Goal: Task Accomplishment & Management: Use online tool/utility

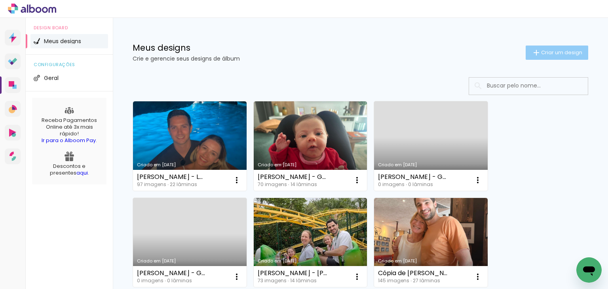
click at [542, 53] on span "Criar um design" at bounding box center [562, 52] width 41 height 5
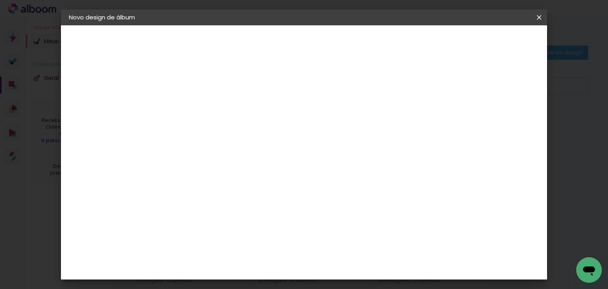
click at [198, 108] on input at bounding box center [198, 106] width 0 height 12
type input "[PERSON_NAME] - OLI 8 ANOS"
type paper-input "[PERSON_NAME] - OLI 8 ANOS"
click at [0, 0] on slot "Avançar" at bounding box center [0, 0] width 0 height 0
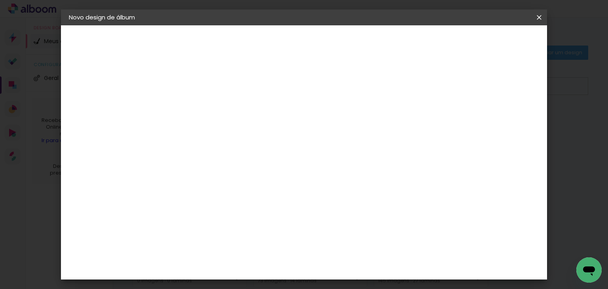
drag, startPoint x: 198, startPoint y: 238, endPoint x: 209, endPoint y: 233, distance: 12.0
click at [0, 0] on slot "Avançar" at bounding box center [0, 0] width 0 height 0
click at [229, 132] on input "text" at bounding box center [213, 138] width 31 height 12
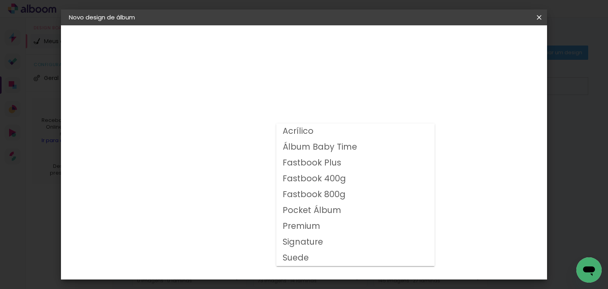
click at [0, 0] on slot "Fastbook 400g" at bounding box center [0, 0] width 0 height 0
type input "Fastbook 400g"
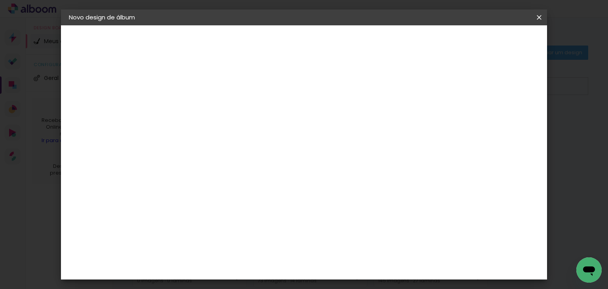
scroll to position [198, 0]
click at [252, 193] on span "25 × 25" at bounding box center [233, 203] width 37 height 21
click at [0, 0] on slot "Avançar" at bounding box center [0, 0] width 0 height 0
click at [0, 0] on slot "Mostrar sangria" at bounding box center [0, 0] width 0 height 0
type paper-checkbox "on"
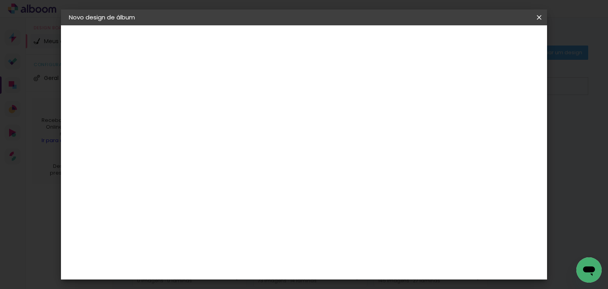
click at [415, 39] on span "Iniciar design" at bounding box center [397, 42] width 36 height 6
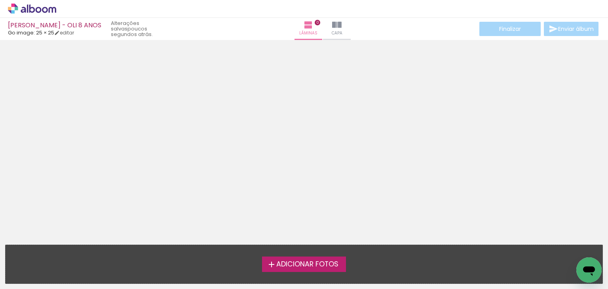
click at [311, 262] on span "Adicionar Fotos" at bounding box center [308, 264] width 62 height 7
click at [0, 0] on input "file" at bounding box center [0, 0] width 0 height 0
click at [292, 271] on label "Adicionar Fotos" at bounding box center [304, 264] width 84 height 15
click at [0, 0] on input "file" at bounding box center [0, 0] width 0 height 0
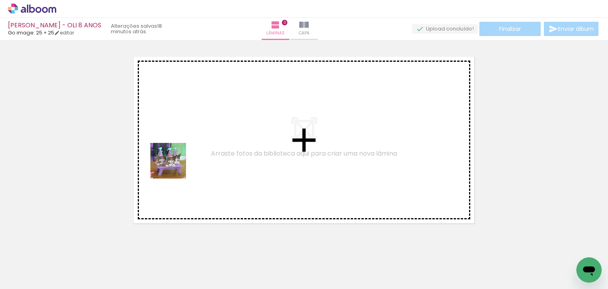
drag, startPoint x: 92, startPoint y: 265, endPoint x: 157, endPoint y: 205, distance: 88.6
click at [193, 155] on quentale-workspace at bounding box center [304, 144] width 608 height 289
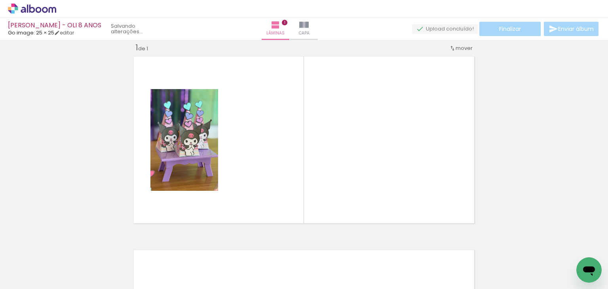
scroll to position [10, 0]
drag, startPoint x: 131, startPoint y: 265, endPoint x: 213, endPoint y: 165, distance: 129.5
click at [212, 165] on quentale-workspace at bounding box center [304, 144] width 608 height 289
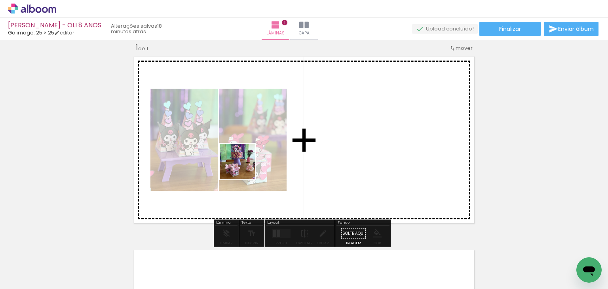
drag, startPoint x: 236, startPoint y: 176, endPoint x: 244, endPoint y: 168, distance: 11.2
click at [244, 168] on quentale-workspace at bounding box center [304, 144] width 608 height 289
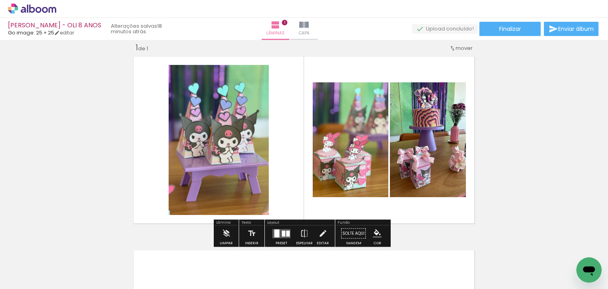
drag, startPoint x: 233, startPoint y: 227, endPoint x: 248, endPoint y: 164, distance: 65.1
click at [248, 163] on quentale-workspace at bounding box center [304, 144] width 608 height 289
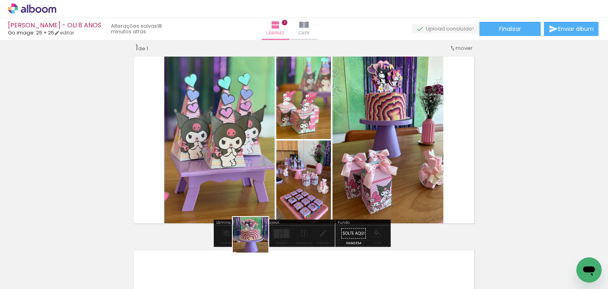
drag, startPoint x: 257, startPoint y: 252, endPoint x: 258, endPoint y: 164, distance: 88.4
click at [258, 164] on quentale-workspace at bounding box center [304, 144] width 608 height 289
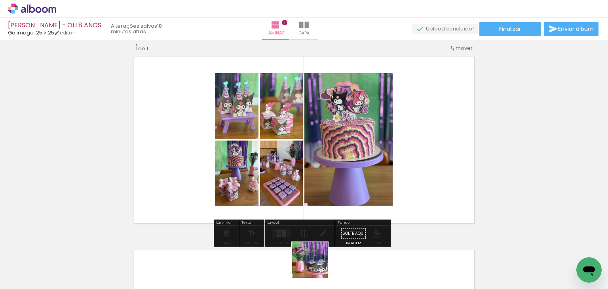
drag, startPoint x: 316, startPoint y: 266, endPoint x: 286, endPoint y: 162, distance: 108.8
click at [286, 162] on quentale-workspace at bounding box center [304, 144] width 608 height 289
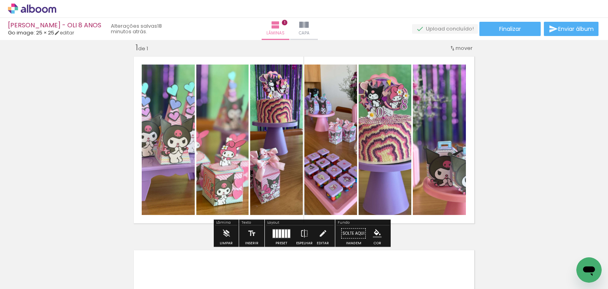
click at [362, 200] on quentale-workspace at bounding box center [304, 144] width 608 height 289
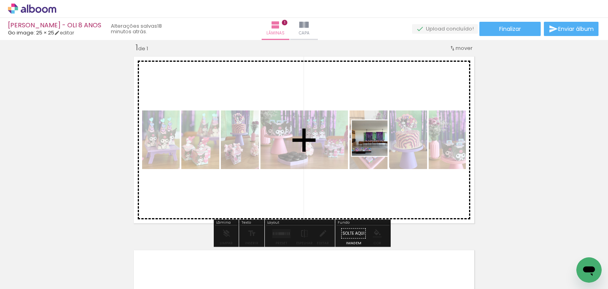
drag, startPoint x: 380, startPoint y: 217, endPoint x: 401, endPoint y: 189, distance: 35.2
click at [378, 149] on quentale-workspace at bounding box center [304, 144] width 608 height 289
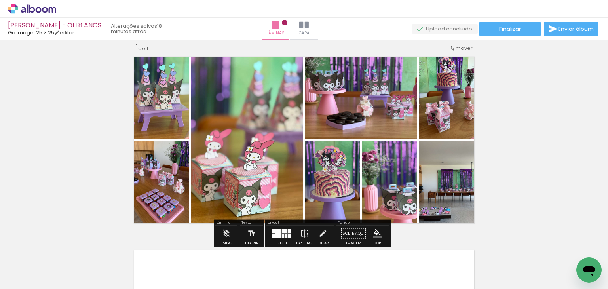
drag, startPoint x: 446, startPoint y: 263, endPoint x: 378, endPoint y: 178, distance: 109.1
click at [372, 169] on quentale-workspace at bounding box center [304, 144] width 608 height 289
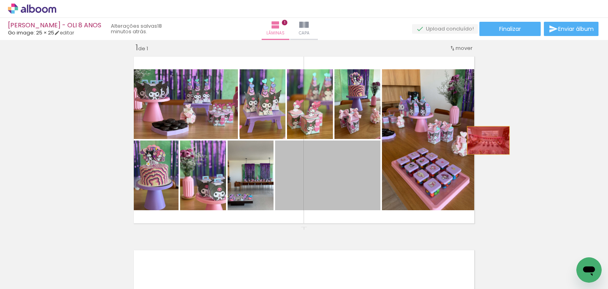
drag, startPoint x: 365, startPoint y: 176, endPoint x: 564, endPoint y: 114, distance: 208.5
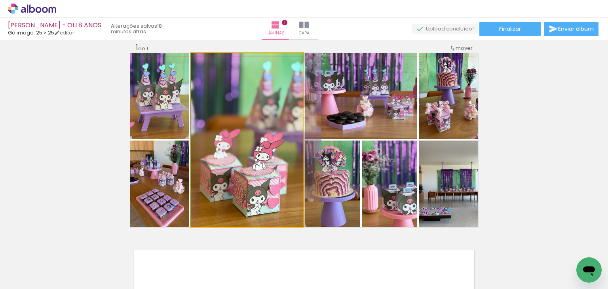
drag, startPoint x: 263, startPoint y: 189, endPoint x: 273, endPoint y: 187, distance: 10.0
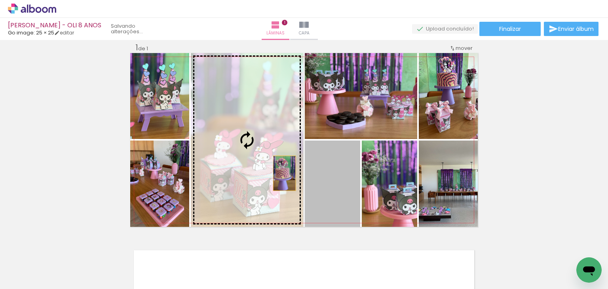
drag, startPoint x: 319, startPoint y: 184, endPoint x: 248, endPoint y: 168, distance: 71.9
click at [0, 0] on slot at bounding box center [0, 0] width 0 height 0
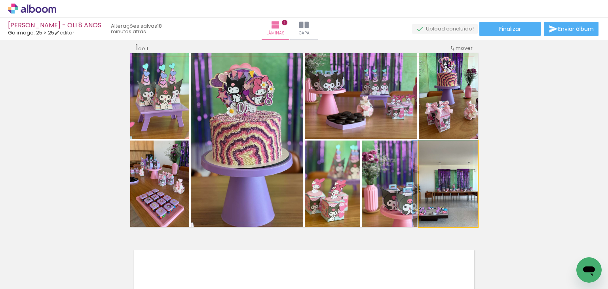
drag, startPoint x: 447, startPoint y: 191, endPoint x: 439, endPoint y: 194, distance: 8.7
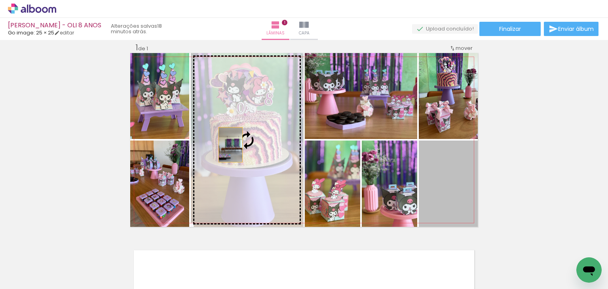
drag, startPoint x: 444, startPoint y: 189, endPoint x: 229, endPoint y: 149, distance: 218.9
click at [0, 0] on slot at bounding box center [0, 0] width 0 height 0
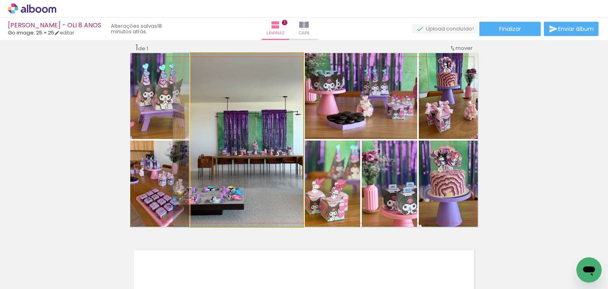
drag, startPoint x: 284, startPoint y: 175, endPoint x: 274, endPoint y: 179, distance: 10.8
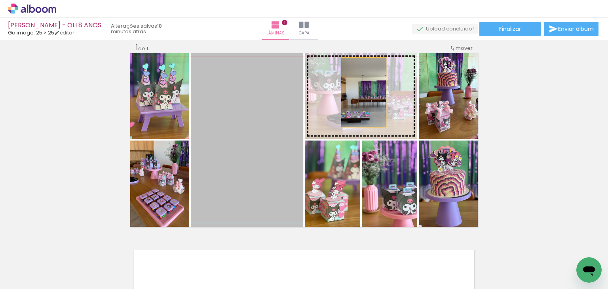
drag, startPoint x: 256, startPoint y: 183, endPoint x: 361, endPoint y: 92, distance: 138.2
click at [0, 0] on slot at bounding box center [0, 0] width 0 height 0
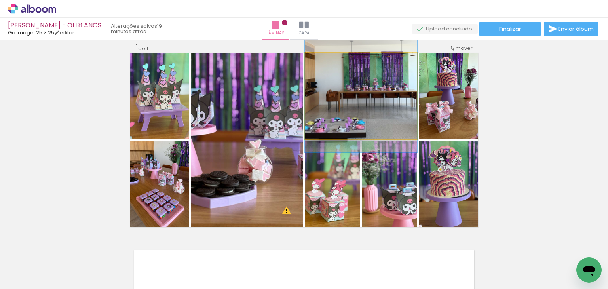
drag, startPoint x: 376, startPoint y: 95, endPoint x: 364, endPoint y: 79, distance: 19.9
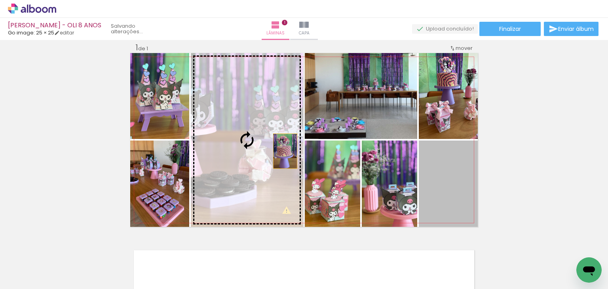
drag, startPoint x: 445, startPoint y: 172, endPoint x: 282, endPoint y: 151, distance: 163.7
click at [0, 0] on slot at bounding box center [0, 0] width 0 height 0
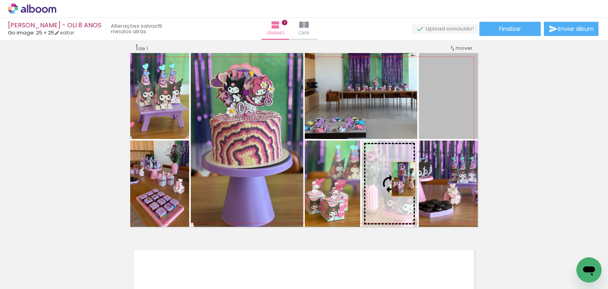
drag, startPoint x: 440, startPoint y: 105, endPoint x: 401, endPoint y: 179, distance: 84.4
click at [0, 0] on slot at bounding box center [0, 0] width 0 height 0
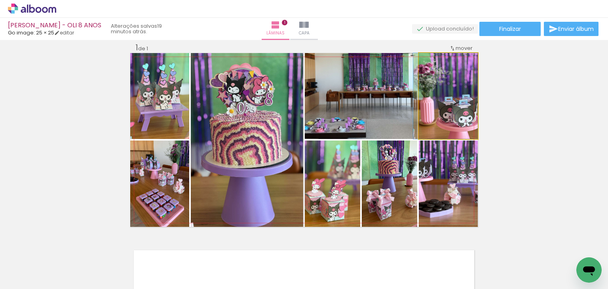
drag, startPoint x: 450, startPoint y: 118, endPoint x: 425, endPoint y: 120, distance: 25.0
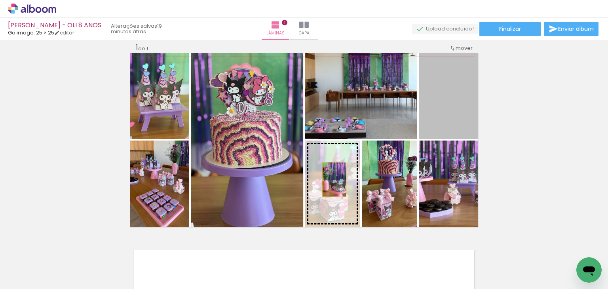
drag, startPoint x: 452, startPoint y: 113, endPoint x: 332, endPoint y: 179, distance: 138.1
click at [0, 0] on slot at bounding box center [0, 0] width 0 height 0
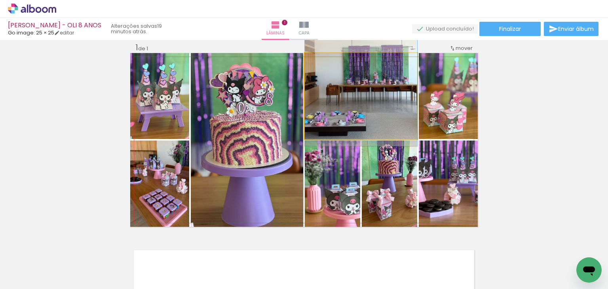
drag, startPoint x: 366, startPoint y: 114, endPoint x: 361, endPoint y: 107, distance: 8.2
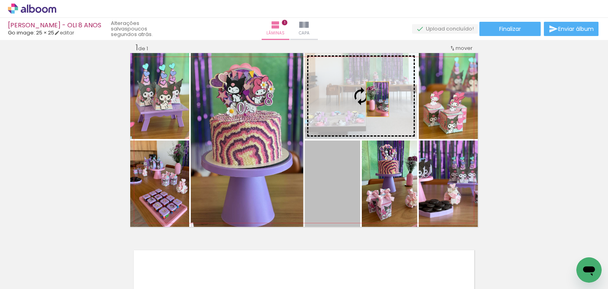
drag, startPoint x: 358, startPoint y: 134, endPoint x: 375, endPoint y: 99, distance: 38.6
click at [0, 0] on slot at bounding box center [0, 0] width 0 height 0
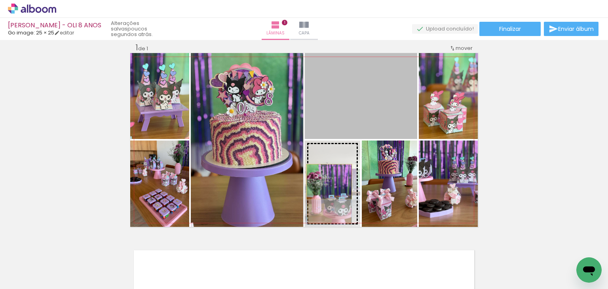
drag, startPoint x: 376, startPoint y: 106, endPoint x: 326, endPoint y: 182, distance: 91.0
click at [0, 0] on slot at bounding box center [0, 0] width 0 height 0
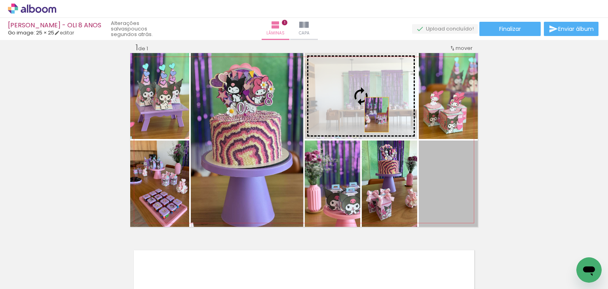
drag, startPoint x: 445, startPoint y: 185, endPoint x: 371, endPoint y: 108, distance: 106.7
click at [0, 0] on slot at bounding box center [0, 0] width 0 height 0
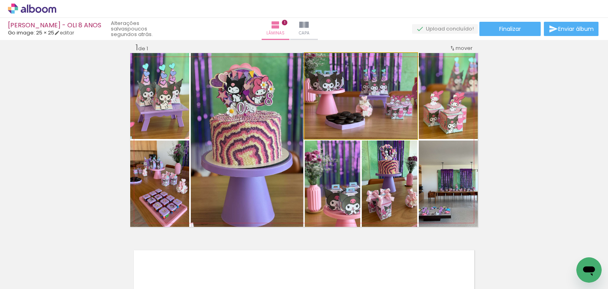
drag, startPoint x: 393, startPoint y: 103, endPoint x: 385, endPoint y: 115, distance: 14.8
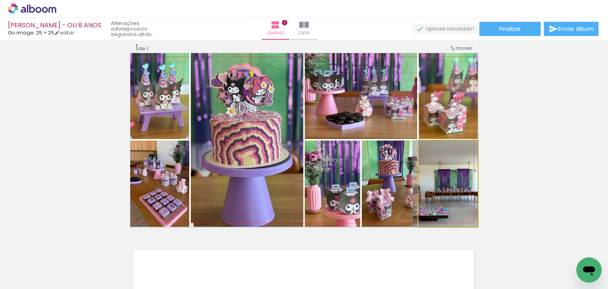
drag, startPoint x: 450, startPoint y: 190, endPoint x: 439, endPoint y: 193, distance: 11.4
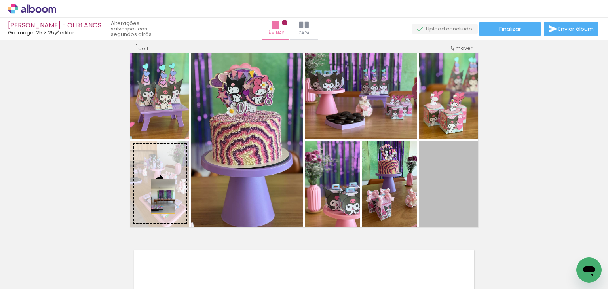
drag, startPoint x: 449, startPoint y: 179, endPoint x: 160, endPoint y: 196, distance: 289.7
click at [0, 0] on slot at bounding box center [0, 0] width 0 height 0
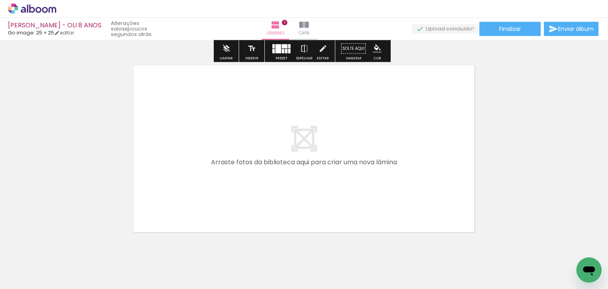
scroll to position [208, 0]
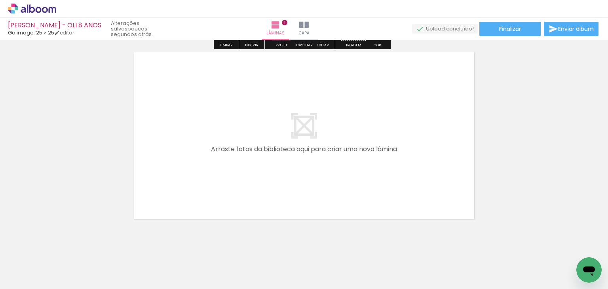
drag, startPoint x: 399, startPoint y: 195, endPoint x: 429, endPoint y: 234, distance: 49.1
click at [376, 170] on quentale-workspace at bounding box center [304, 144] width 608 height 289
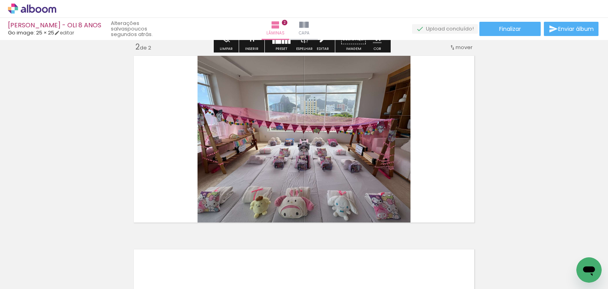
scroll to position [204, 0]
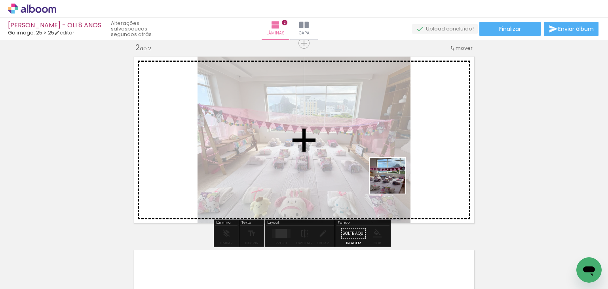
drag, startPoint x: 481, startPoint y: 256, endPoint x: 388, endPoint y: 214, distance: 101.4
click at [326, 168] on quentale-workspace at bounding box center [304, 144] width 608 height 289
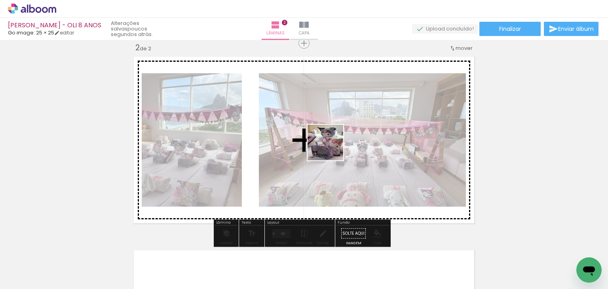
drag, startPoint x: 455, startPoint y: 199, endPoint x: 444, endPoint y: 219, distance: 22.7
click at [333, 151] on quentale-workspace at bounding box center [304, 144] width 608 height 289
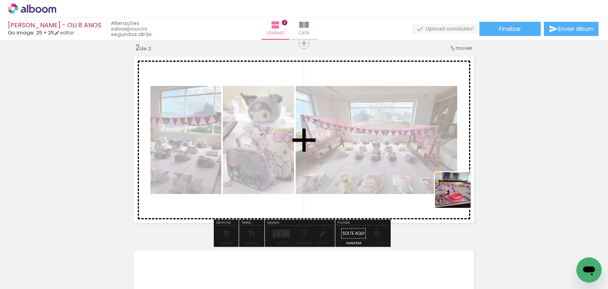
drag, startPoint x: 558, startPoint y: 250, endPoint x: 360, endPoint y: 175, distance: 211.9
click at [355, 168] on quentale-workspace at bounding box center [304, 144] width 608 height 289
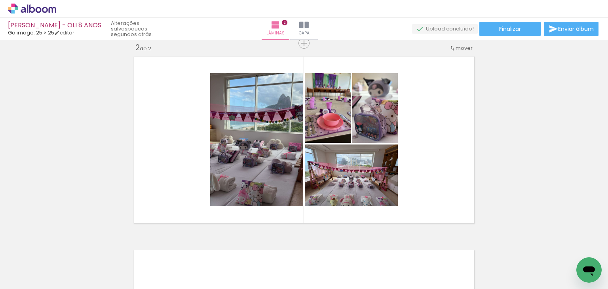
scroll to position [0, 273]
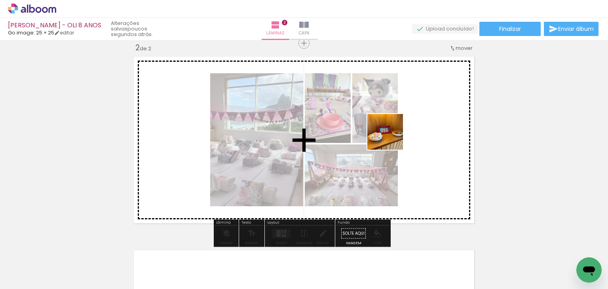
drag, startPoint x: 347, startPoint y: 268, endPoint x: 391, endPoint y: 138, distance: 137.7
click at [391, 138] on quentale-workspace at bounding box center [304, 144] width 608 height 289
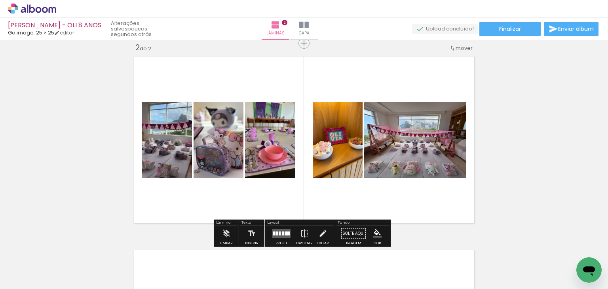
click at [284, 236] on quentale-layouter at bounding box center [282, 233] width 18 height 9
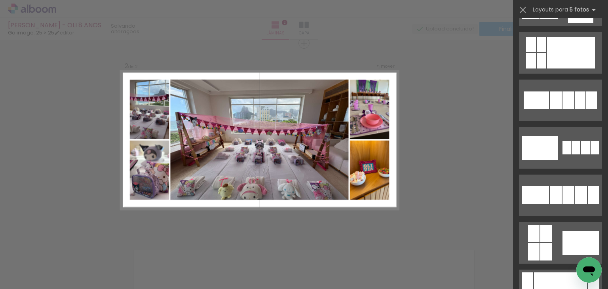
scroll to position [634, 0]
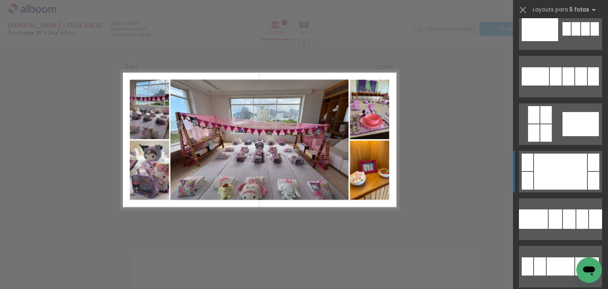
click at [560, 177] on div at bounding box center [560, 172] width 53 height 36
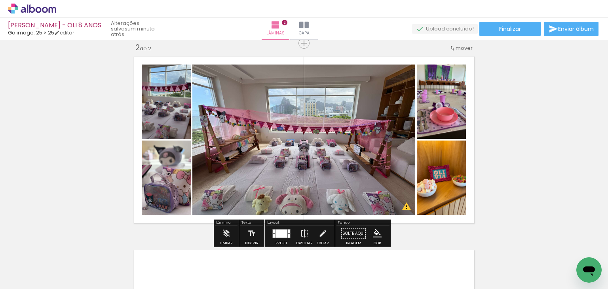
click at [276, 232] on div at bounding box center [282, 233] width 12 height 8
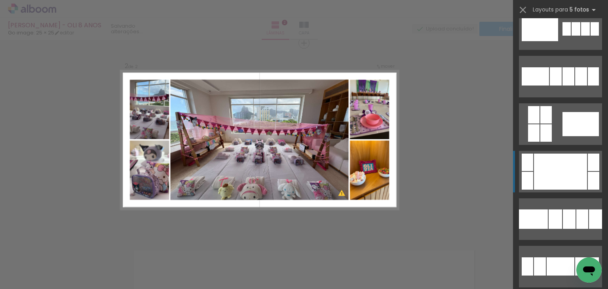
scroll to position [761, 0]
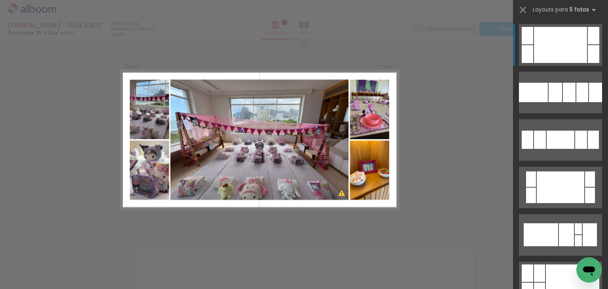
click at [413, 183] on div "Confirmar Cancelar" at bounding box center [304, 136] width 608 height 600
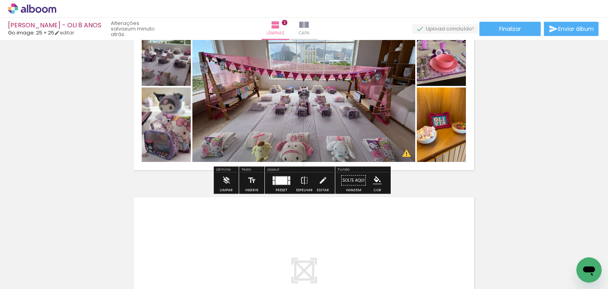
scroll to position [243, 0]
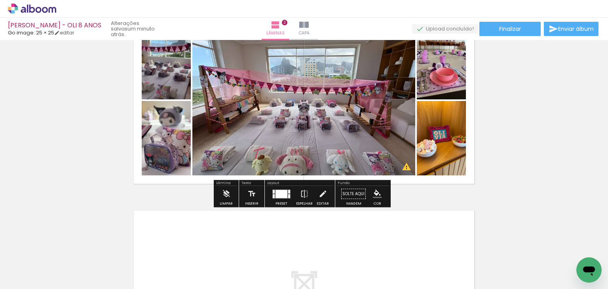
click at [273, 198] on div at bounding box center [281, 194] width 21 height 16
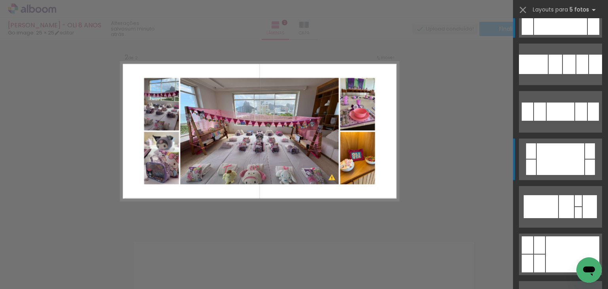
scroll to position [800, 0]
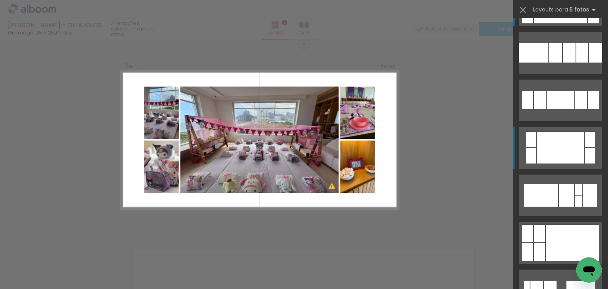
click at [547, 155] on div at bounding box center [561, 148] width 48 height 32
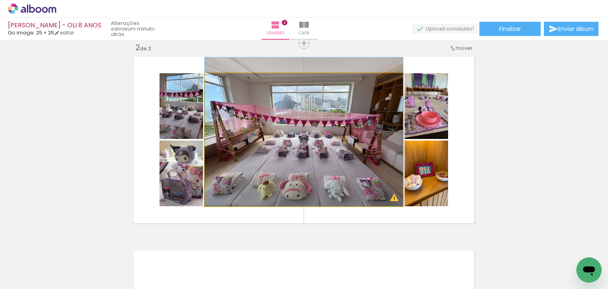
drag, startPoint x: 289, startPoint y: 192, endPoint x: 288, endPoint y: 179, distance: 12.3
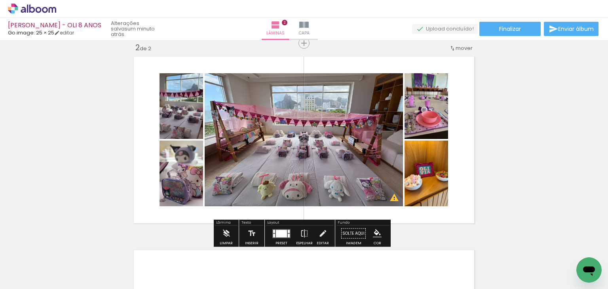
click at [279, 231] on div at bounding box center [281, 234] width 11 height 8
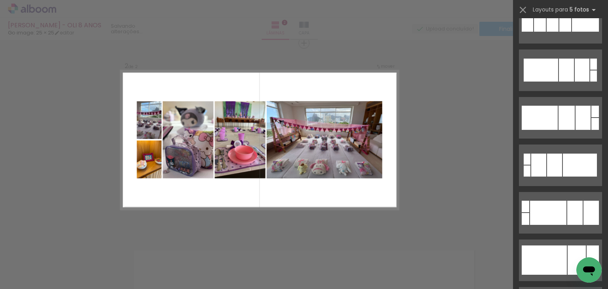
scroll to position [1220, 0]
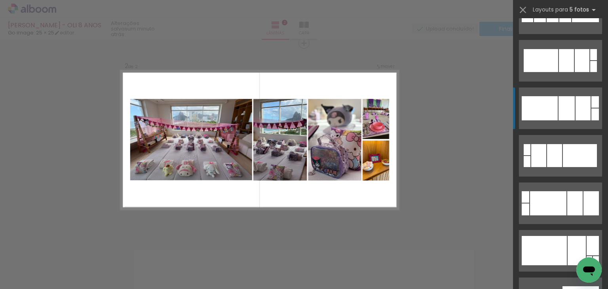
click at [550, 111] on div at bounding box center [540, 108] width 36 height 24
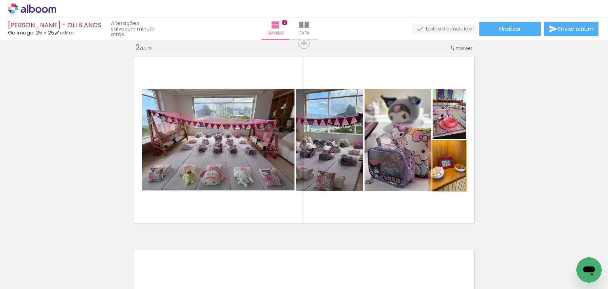
drag, startPoint x: 447, startPoint y: 178, endPoint x: 442, endPoint y: 179, distance: 5.4
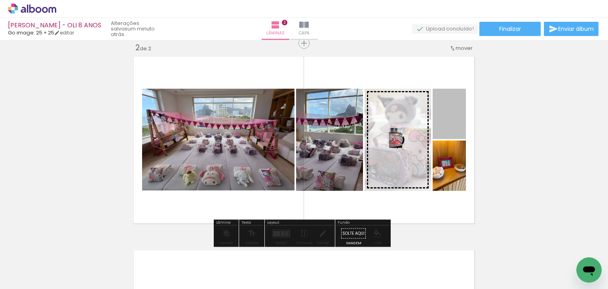
drag, startPoint x: 452, startPoint y: 115, endPoint x: 390, endPoint y: 138, distance: 65.7
click at [0, 0] on slot at bounding box center [0, 0] width 0 height 0
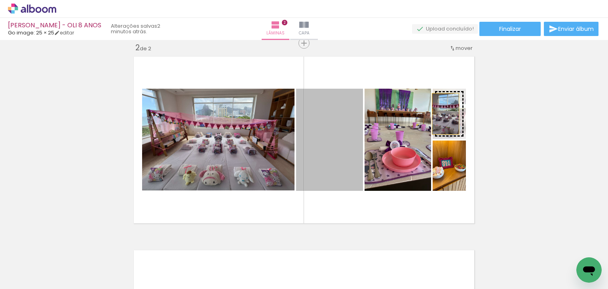
drag, startPoint x: 348, startPoint y: 150, endPoint x: 443, endPoint y: 114, distance: 101.7
click at [0, 0] on slot at bounding box center [0, 0] width 0 height 0
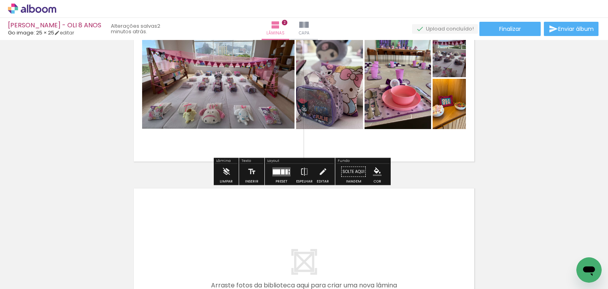
scroll to position [362, 0]
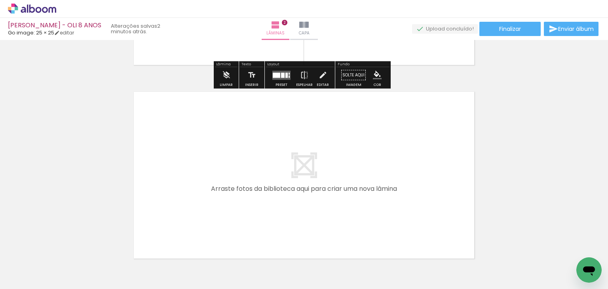
click at [22, 266] on input "Todas as fotos" at bounding box center [22, 265] width 30 height 7
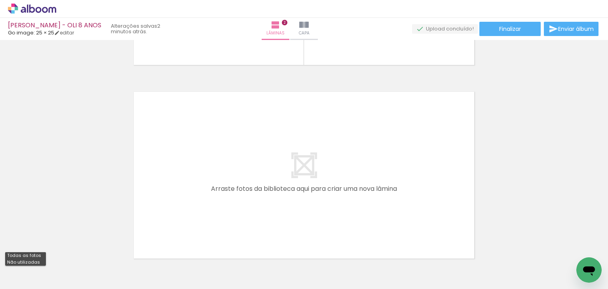
click at [41, 263] on paper-item "Não utilizadas" at bounding box center [25, 262] width 41 height 7
type input "Não utilizadas"
drag, startPoint x: 76, startPoint y: 268, endPoint x: 250, endPoint y: 172, distance: 198.4
click at [250, 172] on quentale-workspace at bounding box center [304, 144] width 608 height 289
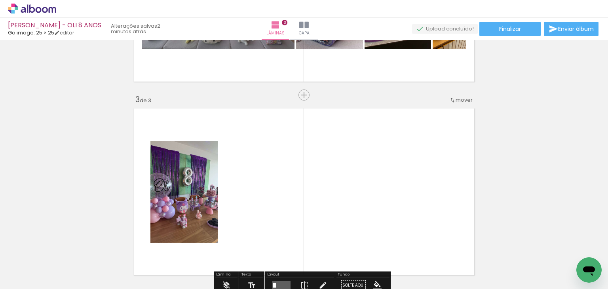
scroll to position [398, 0]
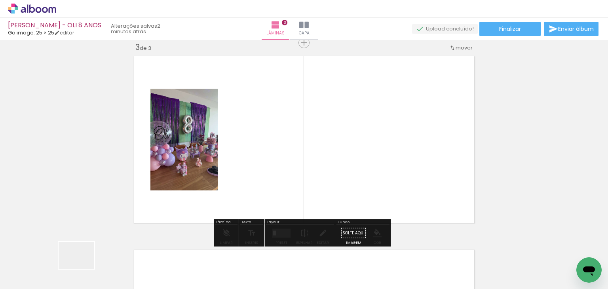
drag, startPoint x: 78, startPoint y: 269, endPoint x: 256, endPoint y: 168, distance: 205.1
click at [256, 168] on quentale-workspace at bounding box center [304, 144] width 608 height 289
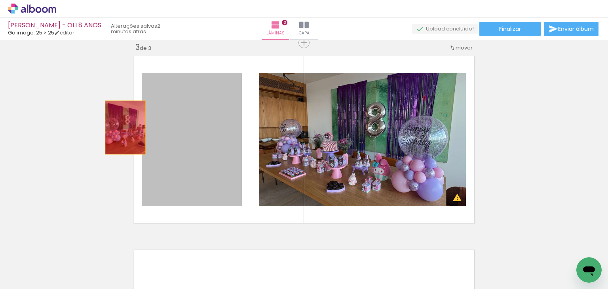
drag, startPoint x: 203, startPoint y: 129, endPoint x: 124, endPoint y: 127, distance: 79.3
click at [124, 127] on div "Inserir lâmina 1 de 3 Inserir lâmina 2 de 3 Inserir lâmina 3 de 3 O Designbox p…" at bounding box center [304, 32] width 608 height 775
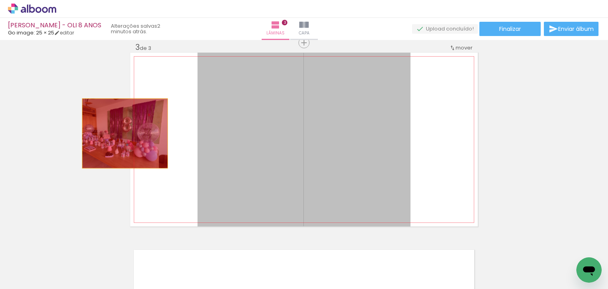
drag, startPoint x: 192, startPoint y: 132, endPoint x: 122, endPoint y: 134, distance: 70.1
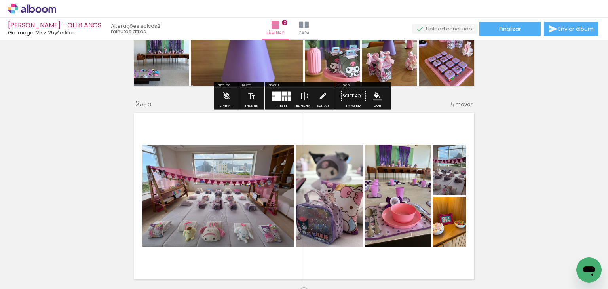
scroll to position [158, 0]
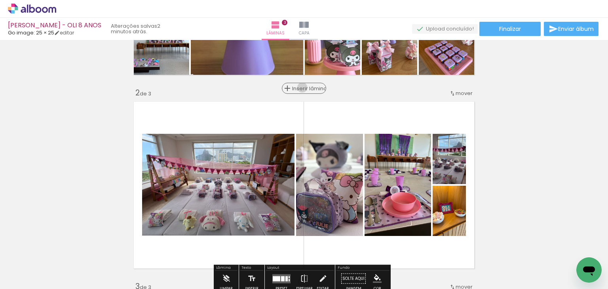
click at [299, 88] on span "Inserir lâmina" at bounding box center [307, 88] width 31 height 5
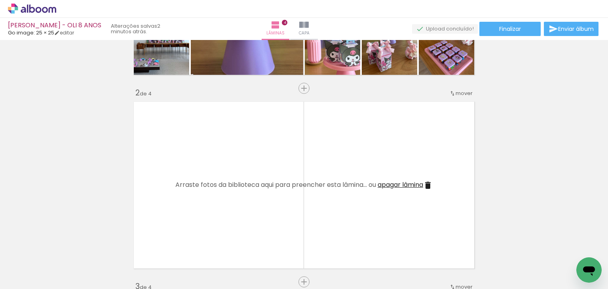
drag, startPoint x: 126, startPoint y: 222, endPoint x: 225, endPoint y: 139, distance: 129.1
click at [225, 139] on quentale-workspace at bounding box center [304, 144] width 608 height 289
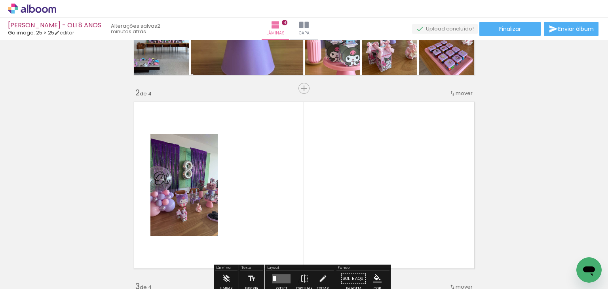
drag, startPoint x: 72, startPoint y: 270, endPoint x: 254, endPoint y: 170, distance: 206.7
click at [254, 170] on quentale-workspace at bounding box center [304, 144] width 608 height 289
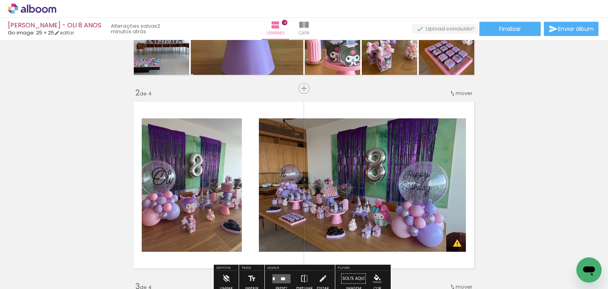
click at [227, 194] on quentale-workspace at bounding box center [304, 144] width 608 height 289
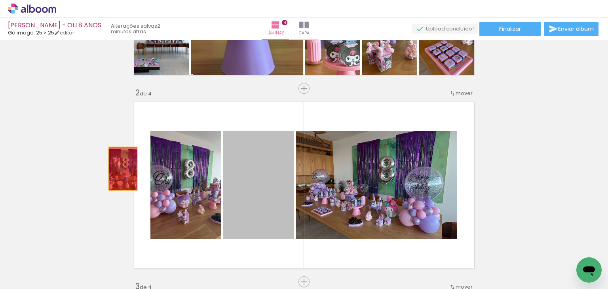
drag, startPoint x: 258, startPoint y: 204, endPoint x: 120, endPoint y: 169, distance: 142.2
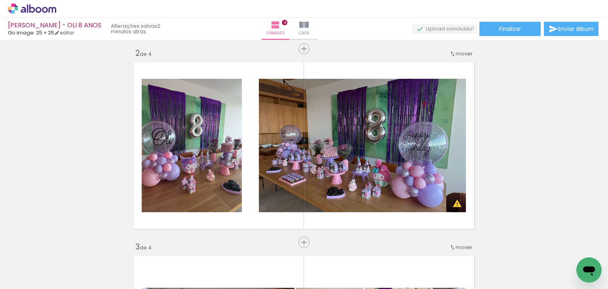
scroll to position [0, 0]
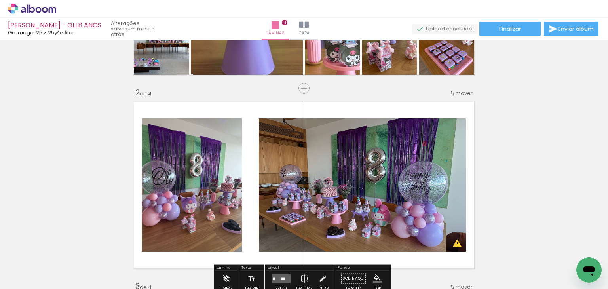
scroll to position [79, 0]
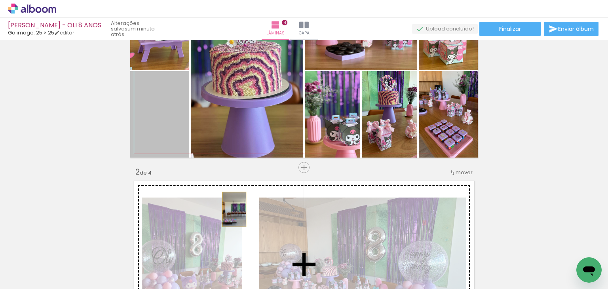
drag, startPoint x: 145, startPoint y: 143, endPoint x: 231, endPoint y: 210, distance: 109.3
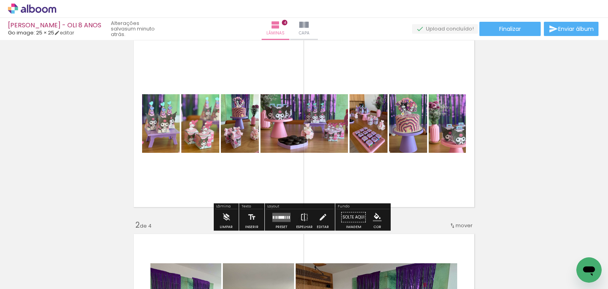
scroll to position [40, 0]
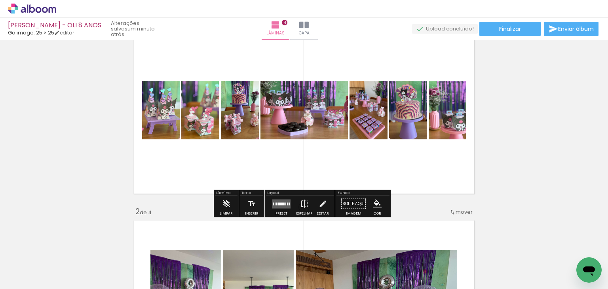
click at [282, 204] on div at bounding box center [281, 203] width 6 height 3
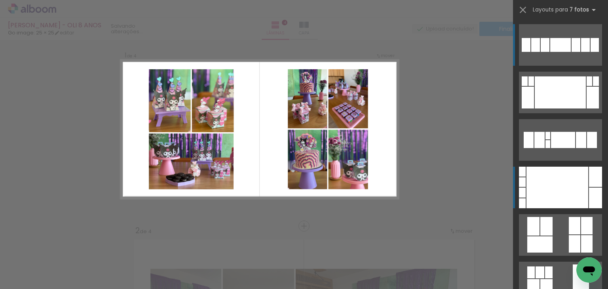
scroll to position [10, 0]
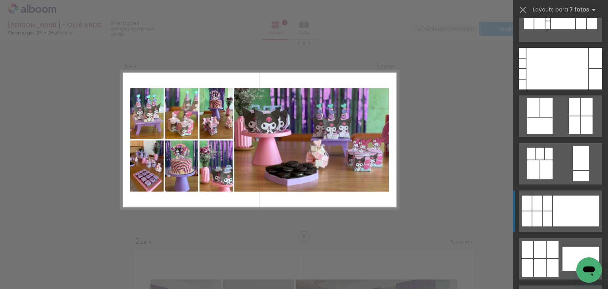
click at [561, 218] on div at bounding box center [576, 211] width 46 height 31
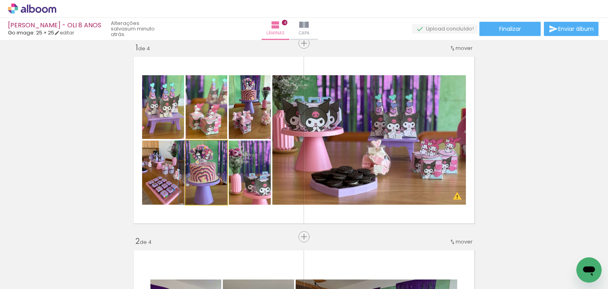
drag, startPoint x: 211, startPoint y: 183, endPoint x: 206, endPoint y: 180, distance: 5.0
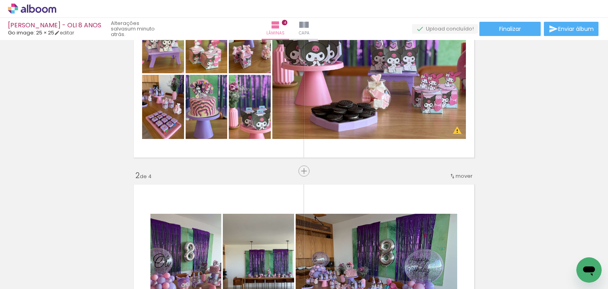
scroll to position [89, 0]
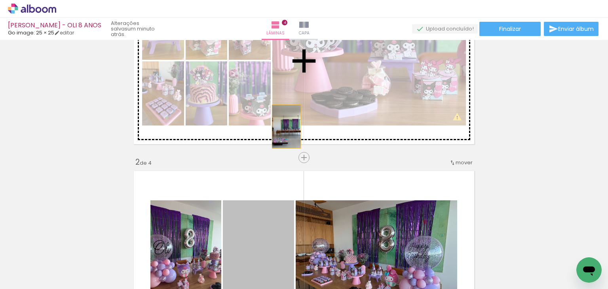
drag, startPoint x: 275, startPoint y: 205, endPoint x: 284, endPoint y: 126, distance: 78.9
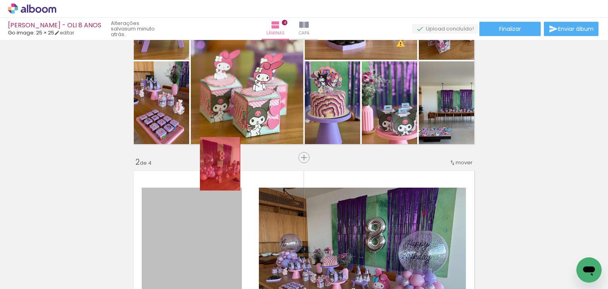
drag, startPoint x: 217, startPoint y: 164, endPoint x: 264, endPoint y: 184, distance: 50.9
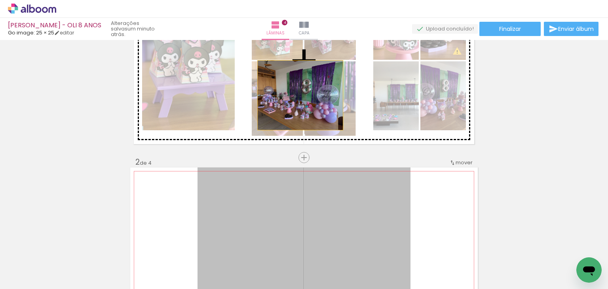
drag, startPoint x: 293, startPoint y: 201, endPoint x: 298, endPoint y: 95, distance: 105.9
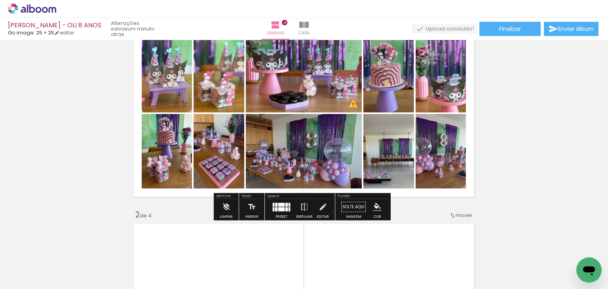
scroll to position [10, 0]
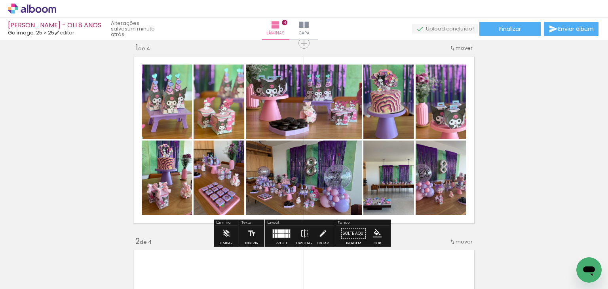
click at [281, 233] on quentale-layouter at bounding box center [282, 233] width 18 height 9
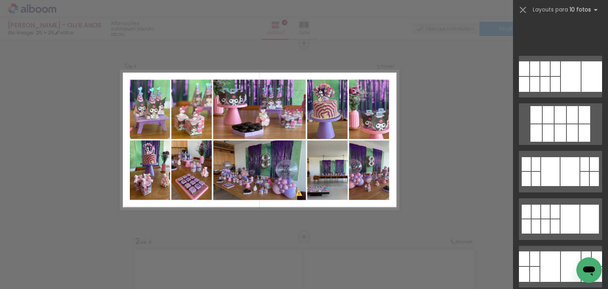
scroll to position [0, 0]
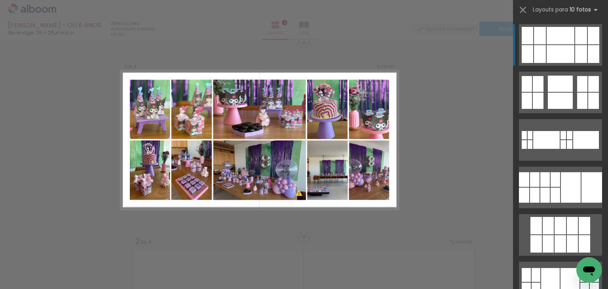
click at [550, 43] on div at bounding box center [561, 35] width 28 height 17
click at [553, 40] on div at bounding box center [561, 35] width 28 height 17
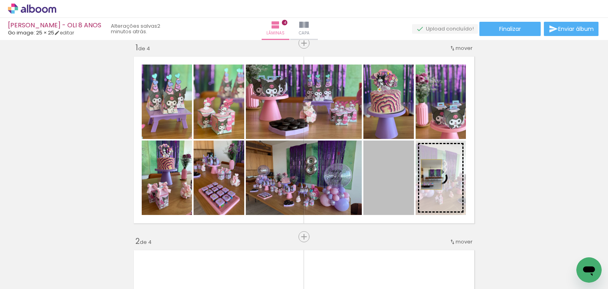
drag, startPoint x: 386, startPoint y: 175, endPoint x: 429, endPoint y: 174, distance: 42.4
click at [0, 0] on slot at bounding box center [0, 0] width 0 height 0
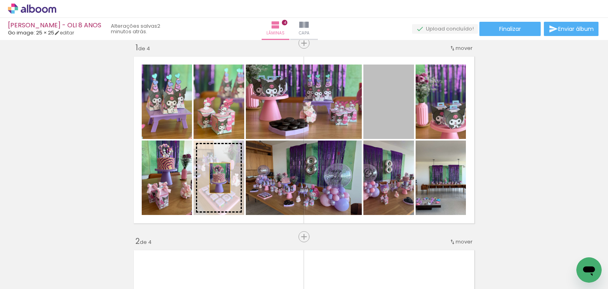
drag, startPoint x: 390, startPoint y: 105, endPoint x: 217, endPoint y: 178, distance: 187.6
click at [0, 0] on slot at bounding box center [0, 0] width 0 height 0
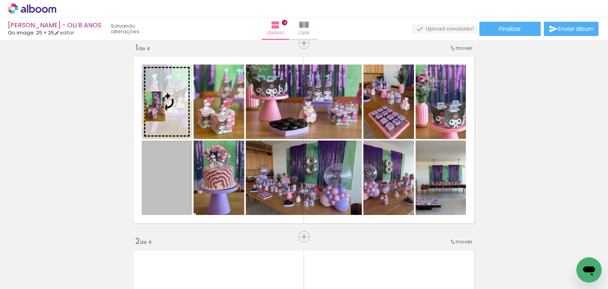
drag, startPoint x: 158, startPoint y: 195, endPoint x: 175, endPoint y: 114, distance: 83.4
click at [0, 0] on slot at bounding box center [0, 0] width 0 height 0
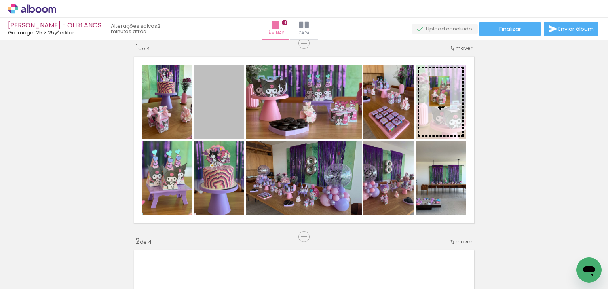
drag, startPoint x: 215, startPoint y: 113, endPoint x: 437, endPoint y: 91, distance: 223.3
click at [0, 0] on slot at bounding box center [0, 0] width 0 height 0
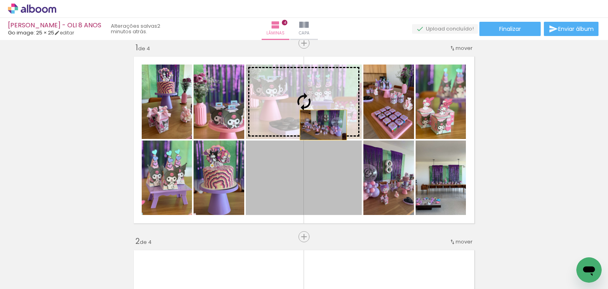
click at [0, 0] on slot at bounding box center [0, 0] width 0 height 0
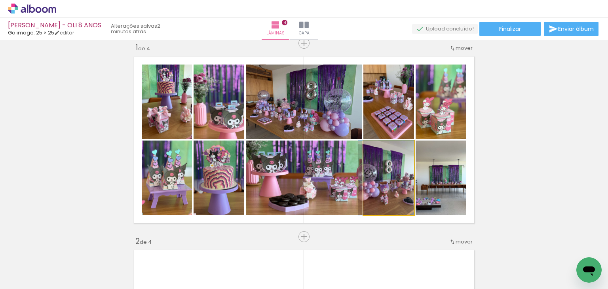
drag, startPoint x: 378, startPoint y: 176, endPoint x: 379, endPoint y: 111, distance: 65.8
click at [0, 0] on slot at bounding box center [0, 0] width 0 height 0
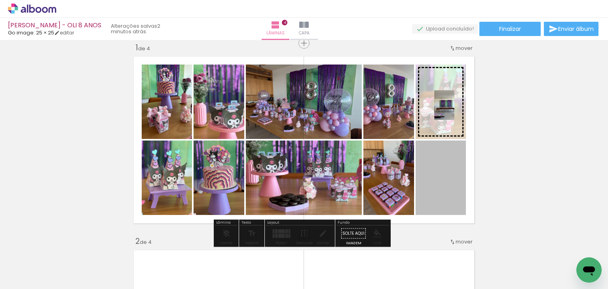
drag, startPoint x: 445, startPoint y: 162, endPoint x: 442, endPoint y: 105, distance: 57.1
click at [0, 0] on slot at bounding box center [0, 0] width 0 height 0
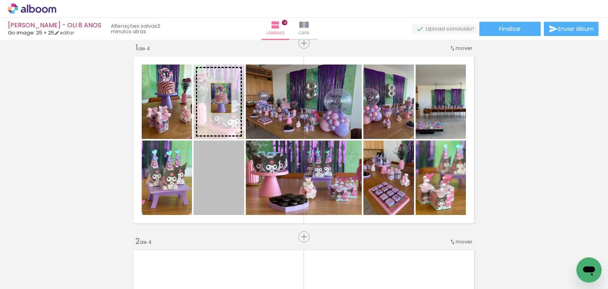
drag, startPoint x: 227, startPoint y: 164, endPoint x: 217, endPoint y: 88, distance: 76.2
click at [0, 0] on slot at bounding box center [0, 0] width 0 height 0
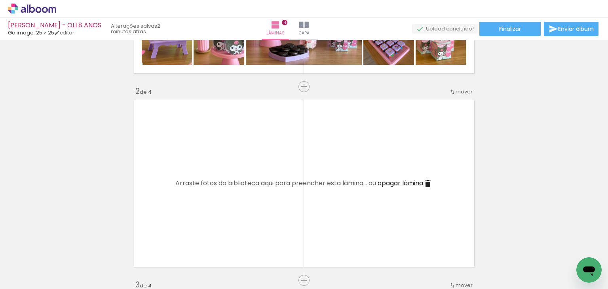
scroll to position [168, 0]
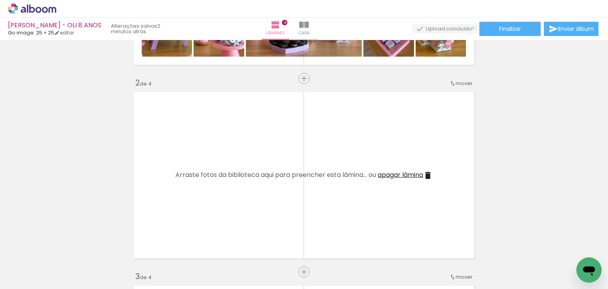
drag, startPoint x: 122, startPoint y: 233, endPoint x: 132, endPoint y: 206, distance: 28.7
click at [132, 208] on quentale-workspace at bounding box center [304, 144] width 608 height 289
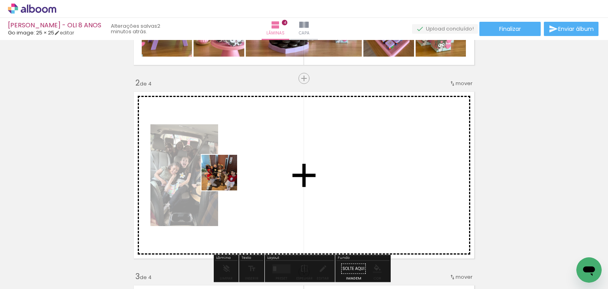
drag, startPoint x: 225, startPoint y: 179, endPoint x: 278, endPoint y: 149, distance: 60.6
click at [278, 149] on quentale-workspace at bounding box center [304, 144] width 608 height 289
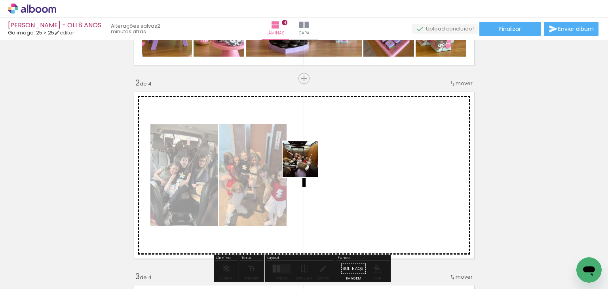
drag, startPoint x: 92, startPoint y: 265, endPoint x: 334, endPoint y: 155, distance: 266.5
click at [334, 155] on quentale-workspace at bounding box center [304, 144] width 608 height 289
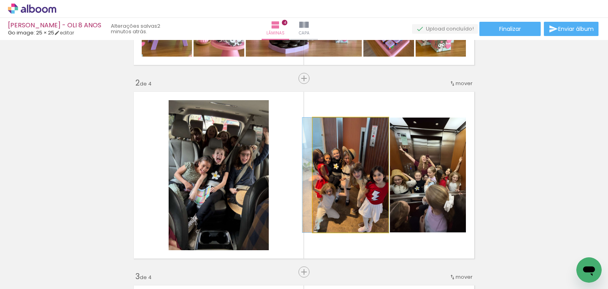
drag, startPoint x: 374, startPoint y: 175, endPoint x: 369, endPoint y: 176, distance: 5.0
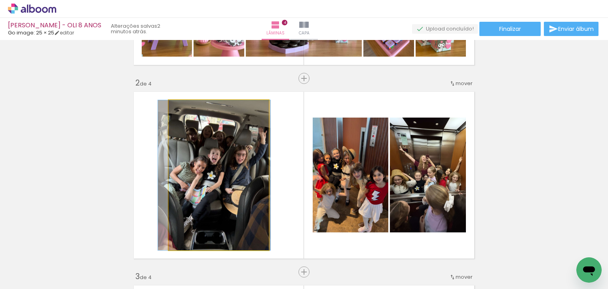
drag, startPoint x: 220, startPoint y: 197, endPoint x: 216, endPoint y: 199, distance: 4.6
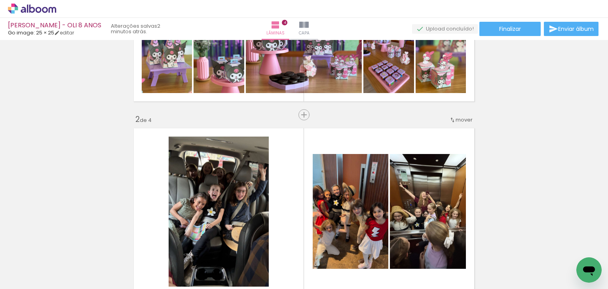
scroll to position [129, 0]
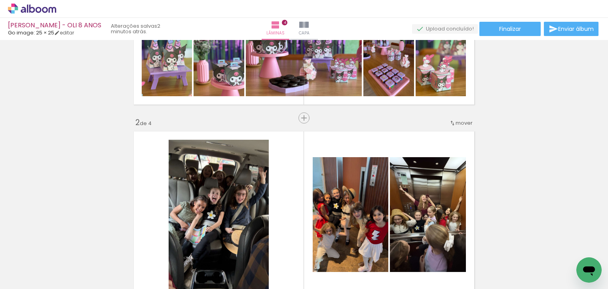
click at [457, 121] on span "mover" at bounding box center [464, 123] width 17 height 8
click at [449, 145] on paper-item "depois da 3" at bounding box center [441, 147] width 60 height 13
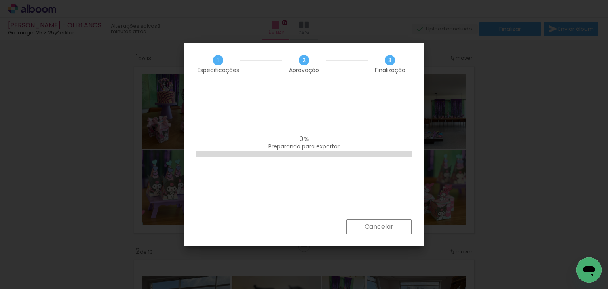
scroll to position [570, 0]
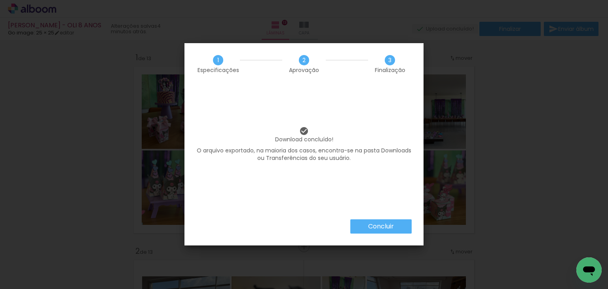
click at [0, 0] on slot "Concluir" at bounding box center [0, 0] width 0 height 0
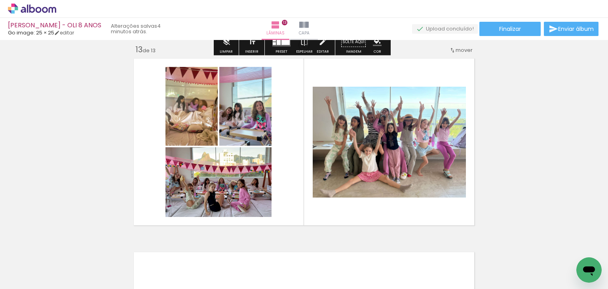
scroll to position [2377, 0]
